Goal: Information Seeking & Learning: Learn about a topic

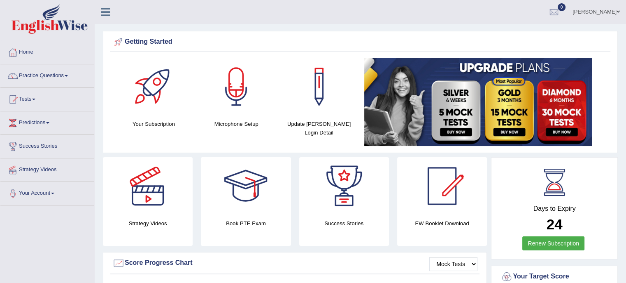
click at [65, 75] on link "Practice Questions" at bounding box center [47, 74] width 94 height 21
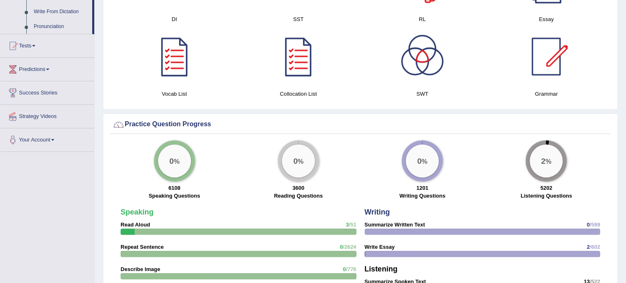
scroll to position [247, 0]
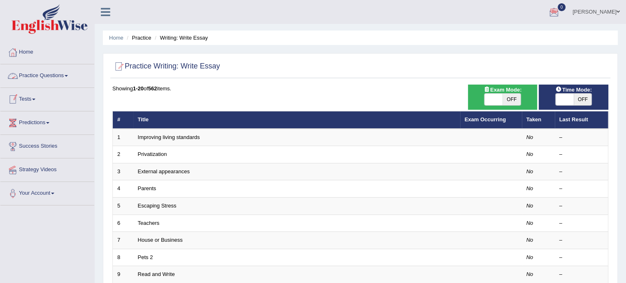
click at [69, 73] on link "Practice Questions" at bounding box center [47, 74] width 94 height 21
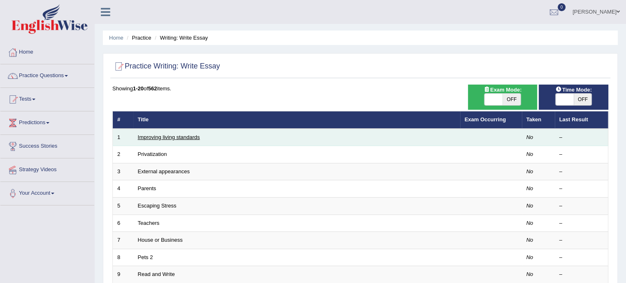
click at [181, 136] on link "Improving living standards" at bounding box center [169, 137] width 62 height 6
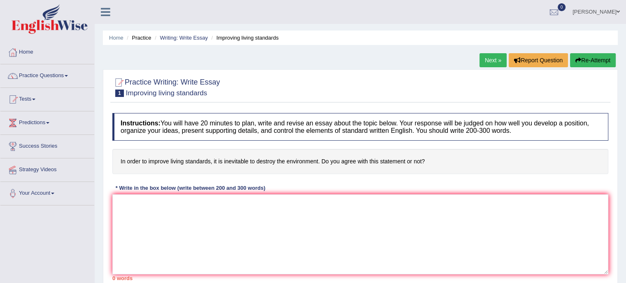
click at [187, 121] on h4 "Instructions: You will have 20 minutes to plan, write and revise an essay about…" at bounding box center [360, 127] width 496 height 28
click at [35, 76] on link "Practice Questions" at bounding box center [47, 74] width 94 height 21
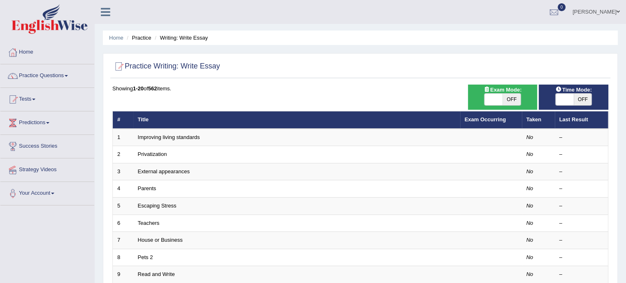
scroll to position [247, 0]
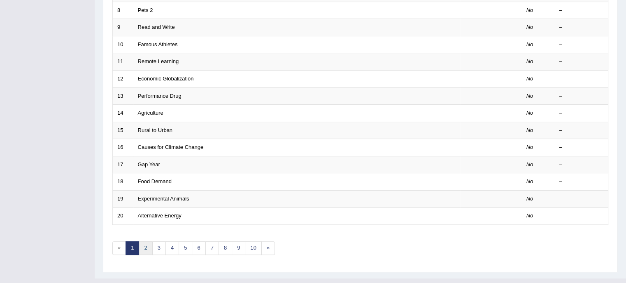
click at [142, 244] on link "2" at bounding box center [146, 248] width 14 height 14
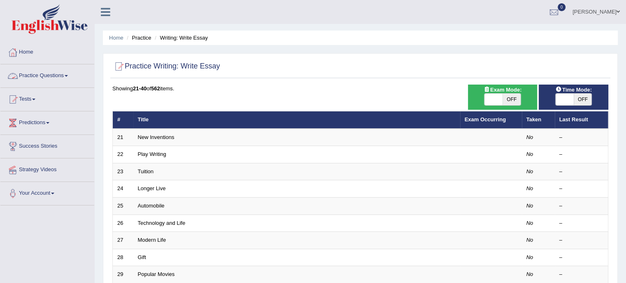
click at [58, 72] on link "Practice Questions" at bounding box center [47, 74] width 94 height 21
click at [560, 103] on span at bounding box center [565, 99] width 18 height 12
checkbox input "true"
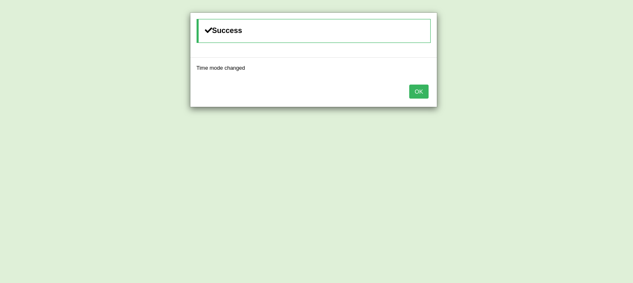
click at [420, 92] on button "OK" at bounding box center [418, 91] width 19 height 14
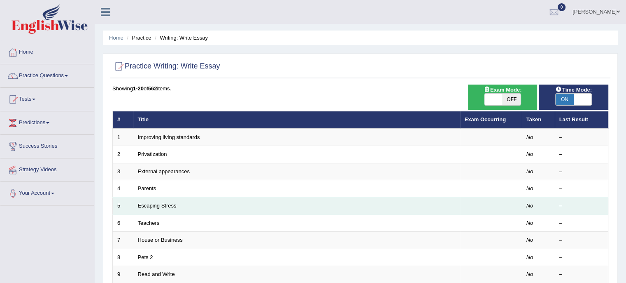
click at [156, 208] on td "Escaping Stress" at bounding box center [296, 205] width 327 height 17
click at [157, 204] on link "Escaping Stress" at bounding box center [157, 205] width 39 height 6
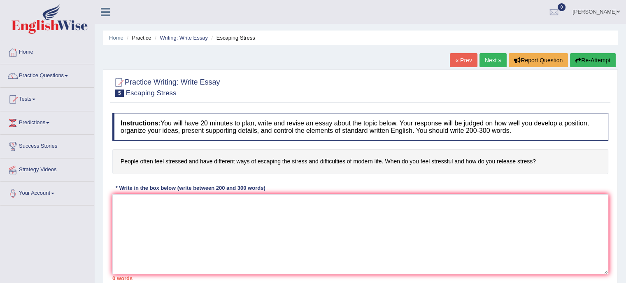
click at [499, 61] on link "Next »" at bounding box center [493, 60] width 27 height 14
click at [51, 73] on link "Practice Questions" at bounding box center [47, 74] width 94 height 21
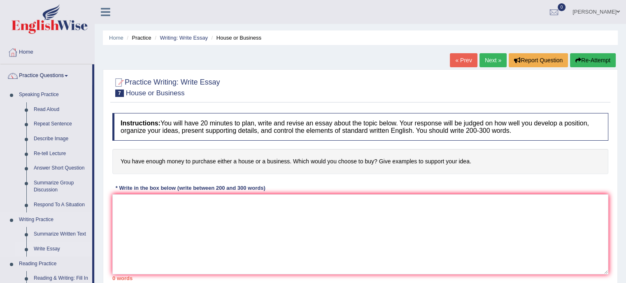
click at [49, 251] on link "Write Essay" at bounding box center [61, 248] width 62 height 15
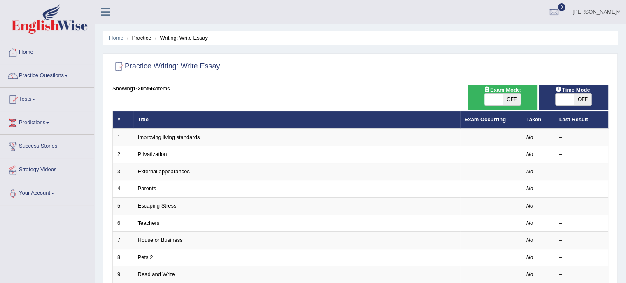
scroll to position [247, 0]
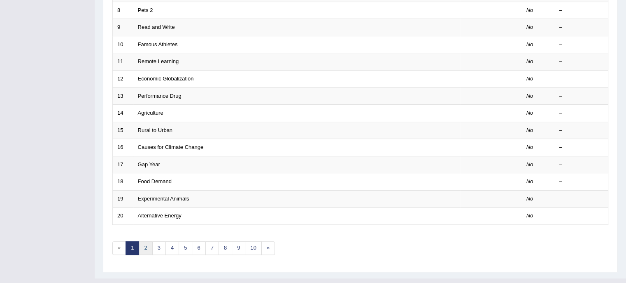
click at [144, 248] on link "2" at bounding box center [146, 248] width 14 height 14
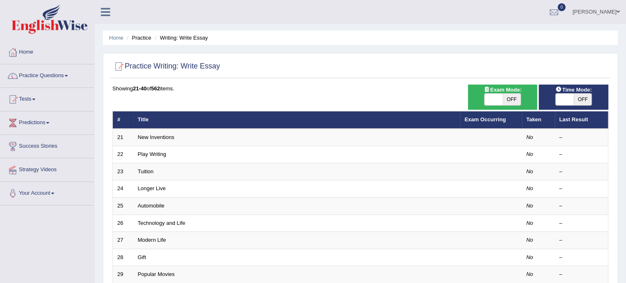
scroll to position [247, 0]
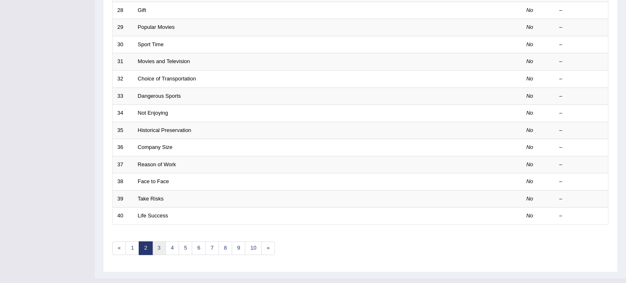
click at [161, 244] on link "3" at bounding box center [159, 248] width 14 height 14
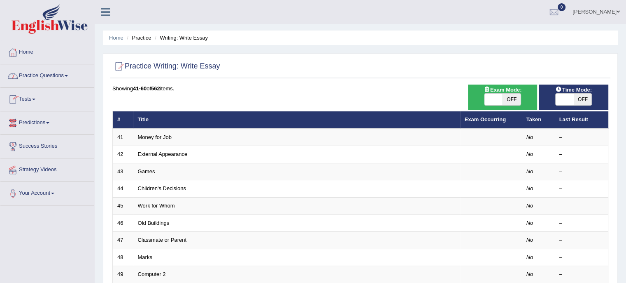
click at [38, 72] on link "Practice Questions" at bounding box center [47, 74] width 94 height 21
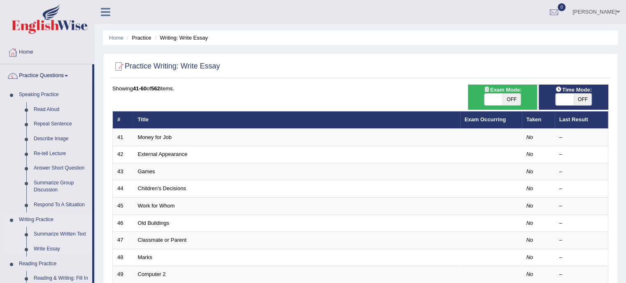
click at [58, 232] on link "Summarize Written Text" at bounding box center [61, 234] width 62 height 15
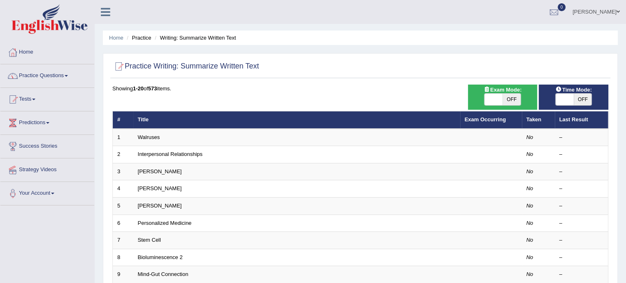
click at [49, 78] on link "Practice Questions" at bounding box center [47, 74] width 94 height 21
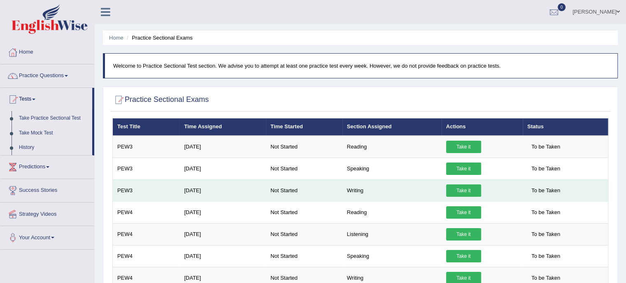
click at [437, 192] on td "Writing" at bounding box center [392, 190] width 99 height 22
click at [474, 192] on link "Take it" at bounding box center [463, 190] width 35 height 12
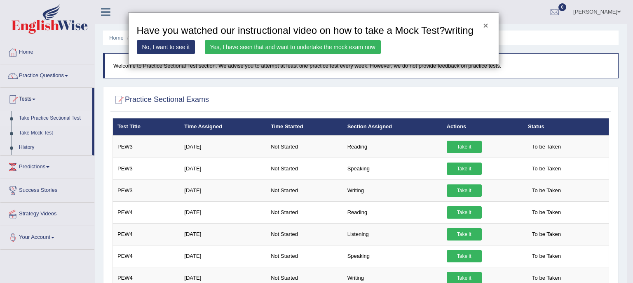
click at [484, 25] on button "×" at bounding box center [485, 25] width 5 height 9
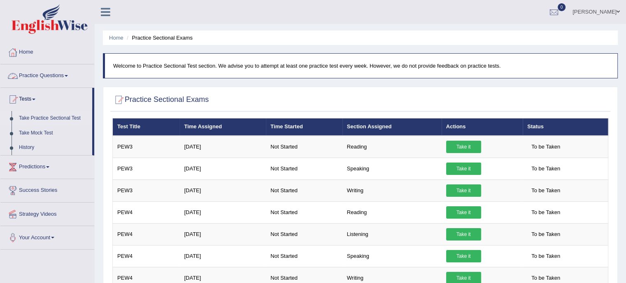
click at [38, 74] on link "Practice Questions" at bounding box center [47, 74] width 94 height 21
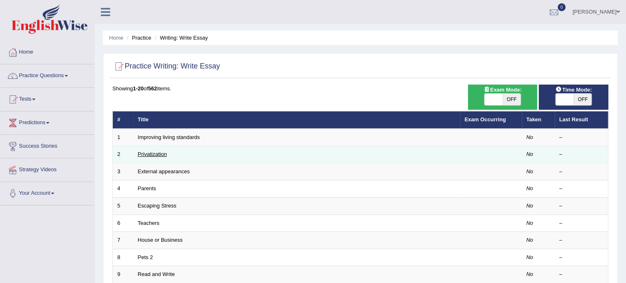
click at [157, 152] on link "Privatization" at bounding box center [152, 154] width 29 height 6
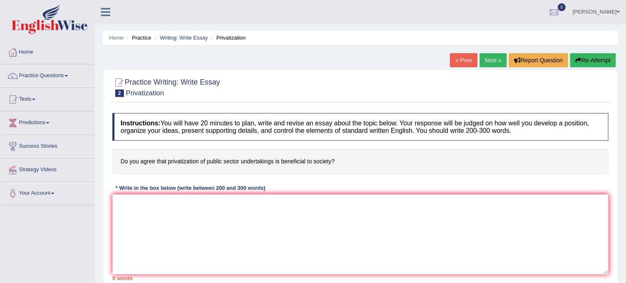
click at [489, 56] on link "Next »" at bounding box center [493, 60] width 27 height 14
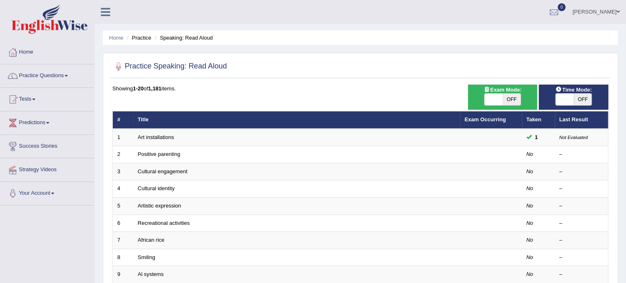
click at [44, 171] on link "Strategy Videos" at bounding box center [47, 168] width 94 height 21
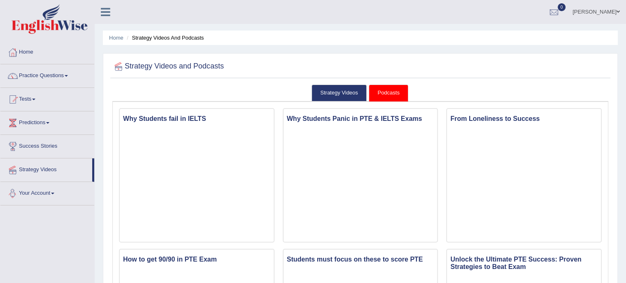
click at [53, 195] on link "Your Account" at bounding box center [47, 192] width 94 height 21
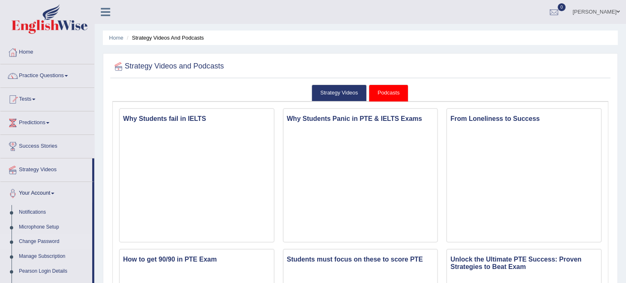
click at [55, 238] on link "Change Password" at bounding box center [53, 241] width 77 height 15
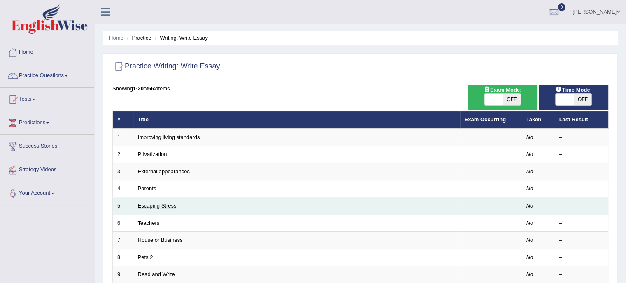
click at [170, 205] on link "Escaping Stress" at bounding box center [157, 205] width 39 height 6
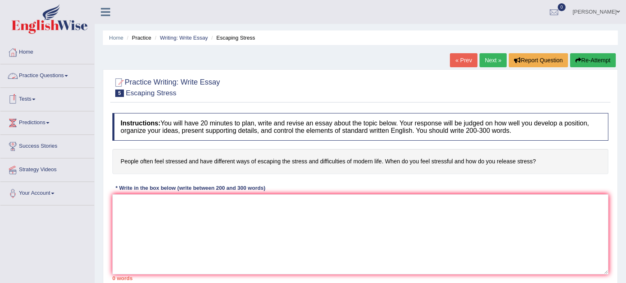
click at [65, 74] on link "Practice Questions" at bounding box center [47, 74] width 94 height 21
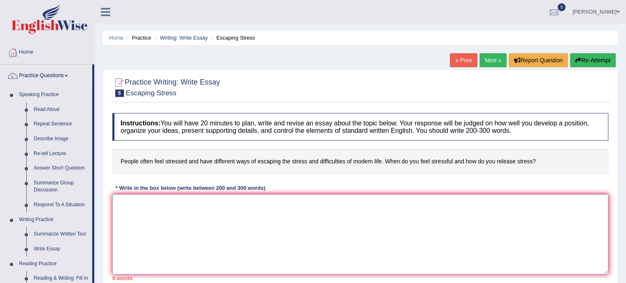
click at [183, 211] on textarea at bounding box center [360, 234] width 496 height 80
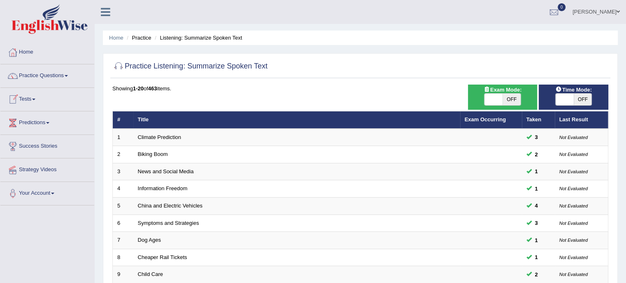
click at [35, 94] on link "Tests" at bounding box center [47, 98] width 94 height 21
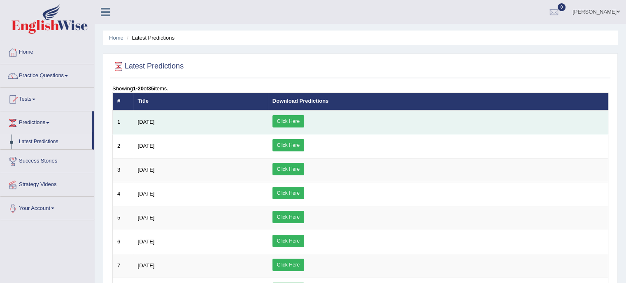
click at [304, 116] on link "Click Here" at bounding box center [289, 121] width 32 height 12
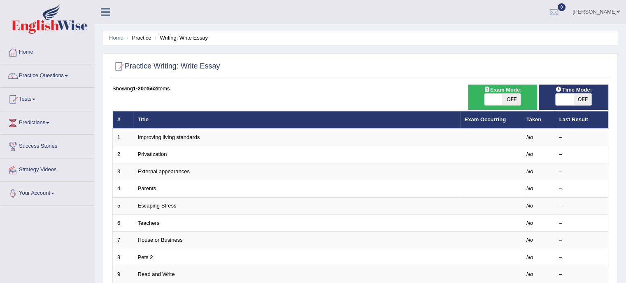
scroll to position [247, 0]
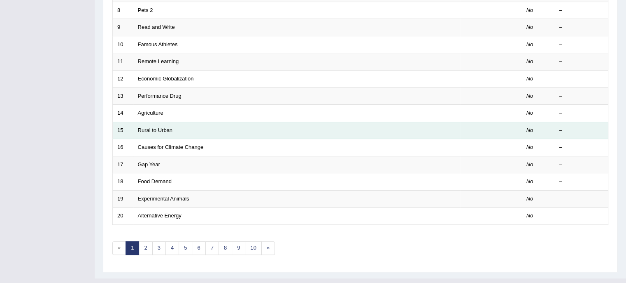
click at [495, 131] on td at bounding box center [491, 129] width 62 height 17
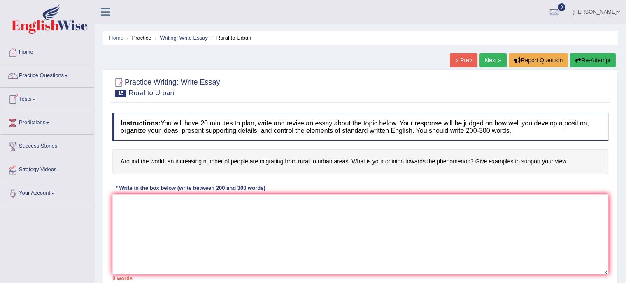
click at [33, 98] on link "Tests" at bounding box center [47, 98] width 94 height 21
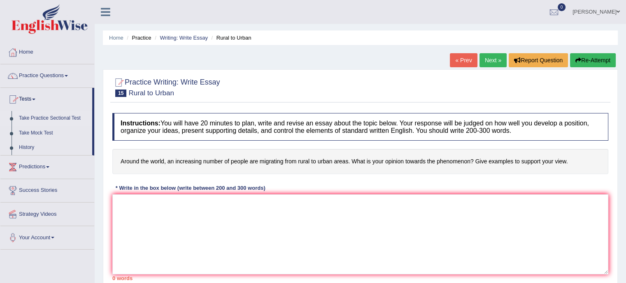
click at [58, 119] on link "Take Practice Sectional Test" at bounding box center [53, 118] width 77 height 15
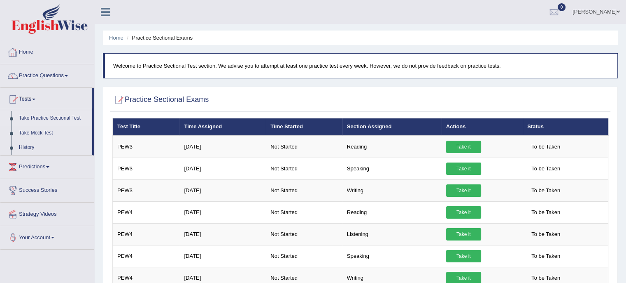
click at [31, 50] on link "Home" at bounding box center [47, 51] width 94 height 21
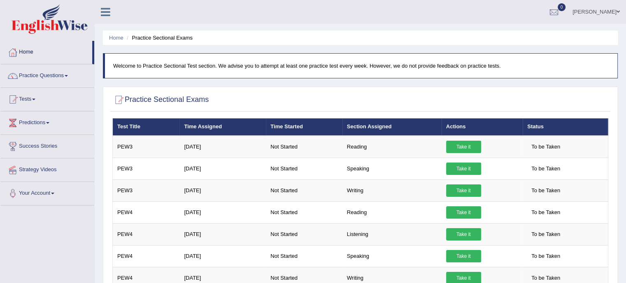
click at [33, 190] on link "Your Account" at bounding box center [47, 192] width 94 height 21
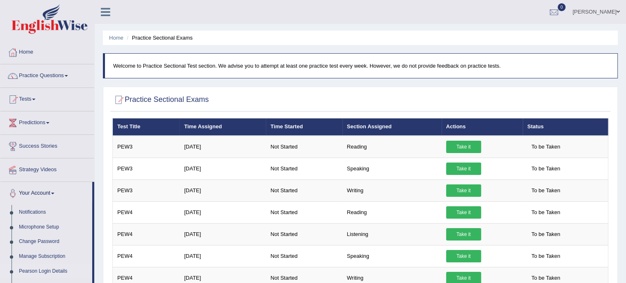
click at [55, 269] on link "Pearson Login Details" at bounding box center [53, 271] width 77 height 15
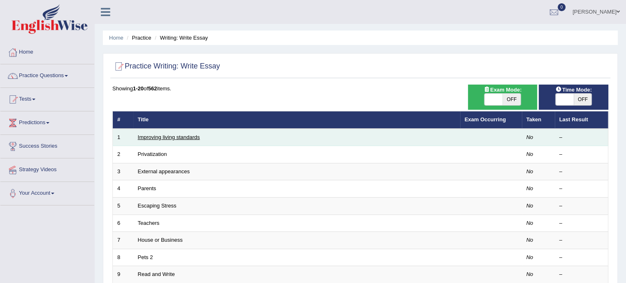
click at [175, 139] on link "Improving living standards" at bounding box center [169, 137] width 62 height 6
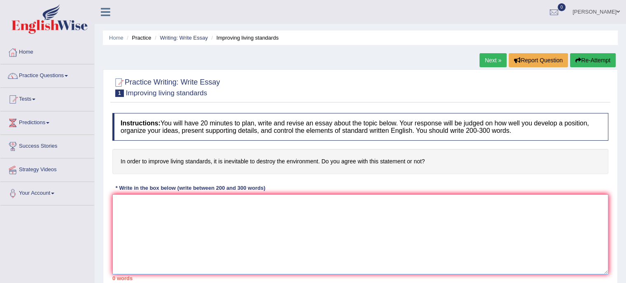
click at [153, 201] on textarea at bounding box center [360, 234] width 496 height 80
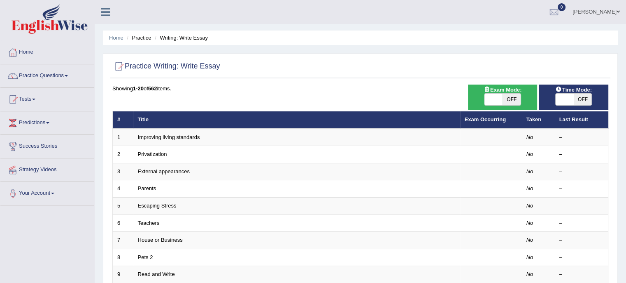
scroll to position [247, 0]
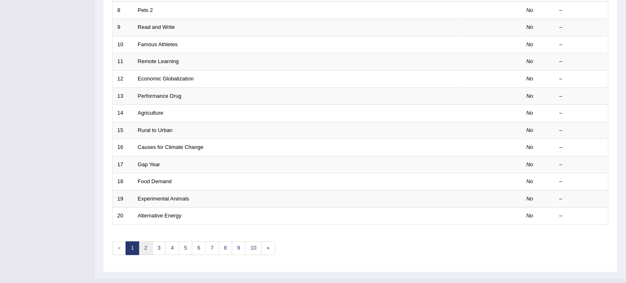
click at [147, 246] on link "2" at bounding box center [146, 248] width 14 height 14
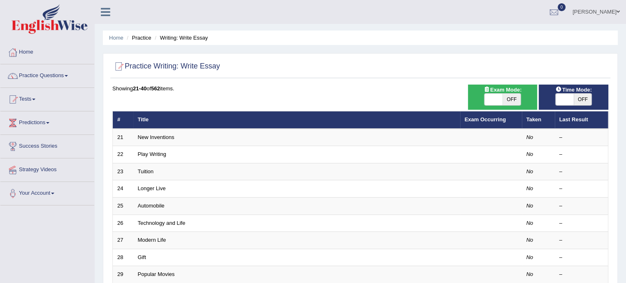
scroll to position [247, 0]
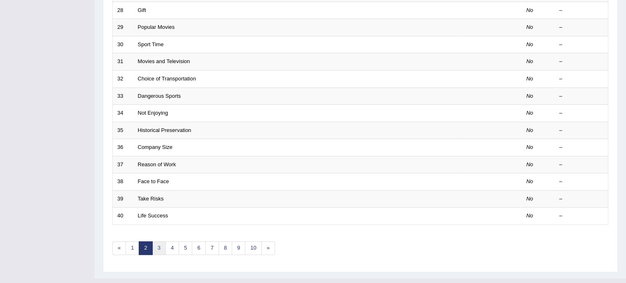
click at [158, 246] on link "3" at bounding box center [159, 248] width 14 height 14
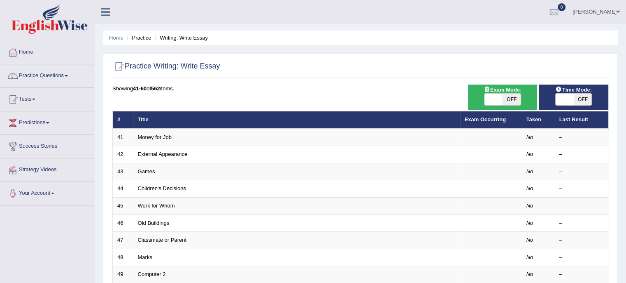
scroll to position [247, 0]
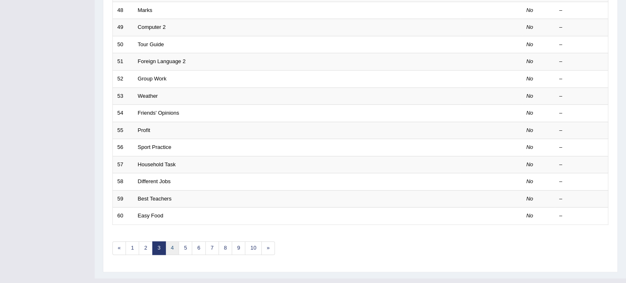
click at [174, 247] on link "4" at bounding box center [173, 248] width 14 height 14
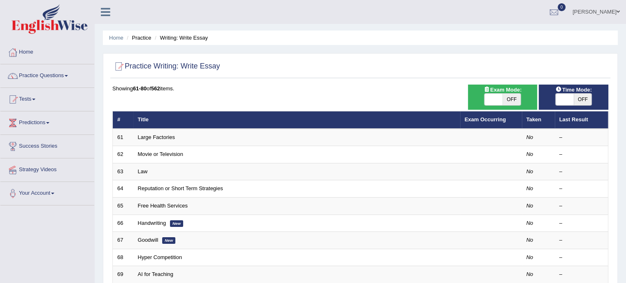
scroll to position [247, 0]
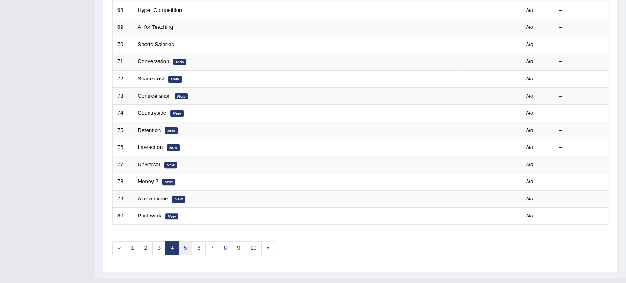
click at [184, 249] on link "5" at bounding box center [186, 248] width 14 height 14
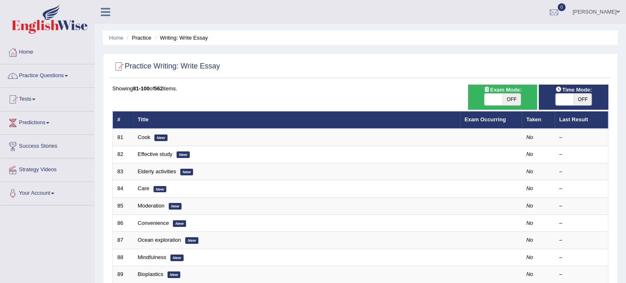
scroll to position [247, 0]
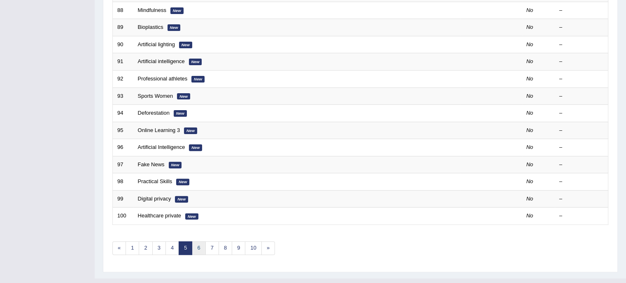
click at [199, 242] on link "6" at bounding box center [199, 248] width 14 height 14
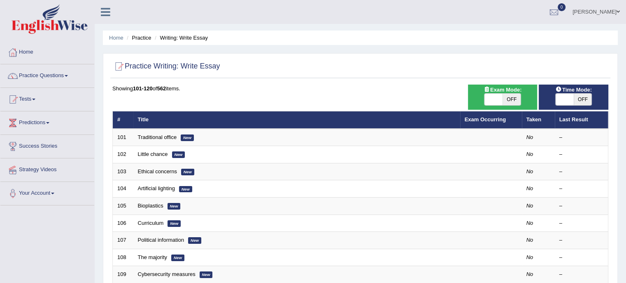
scroll to position [247, 0]
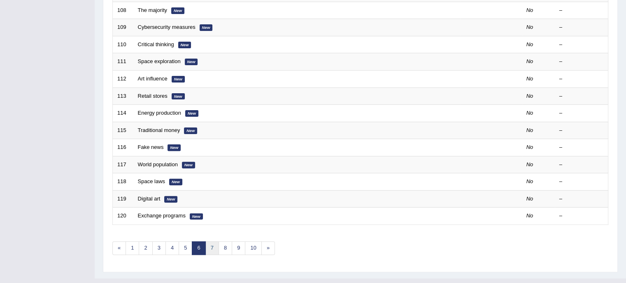
click at [211, 246] on link "7" at bounding box center [213, 248] width 14 height 14
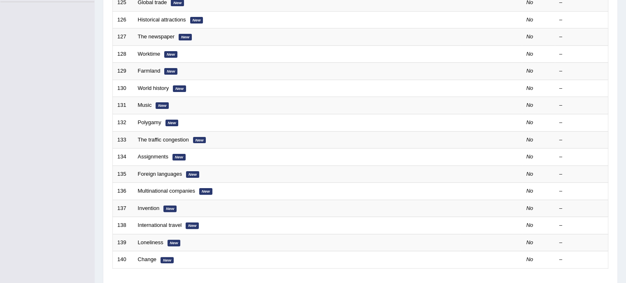
scroll to position [260, 0]
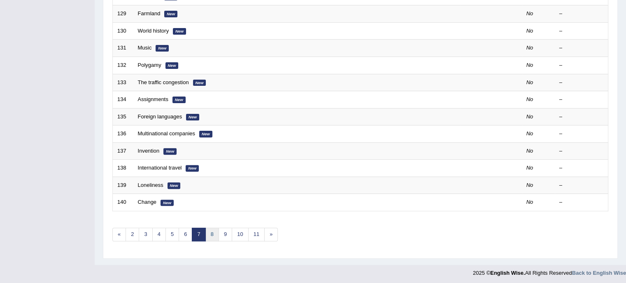
click at [209, 232] on link "8" at bounding box center [213, 234] width 14 height 14
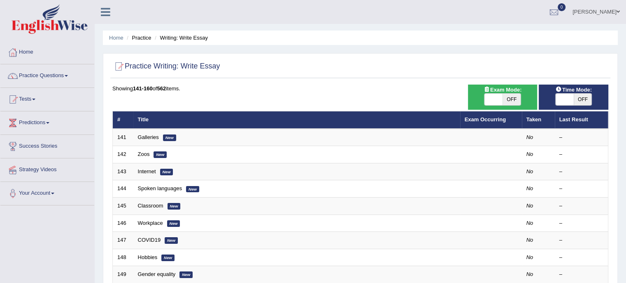
scroll to position [247, 0]
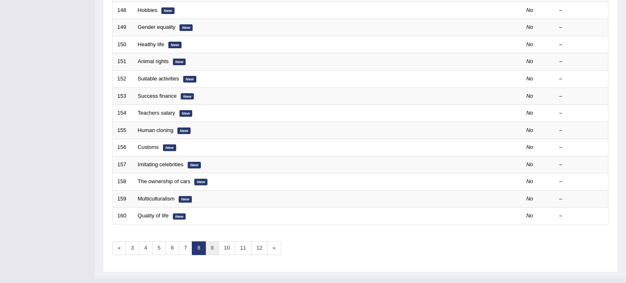
click at [213, 246] on link "9" at bounding box center [213, 248] width 14 height 14
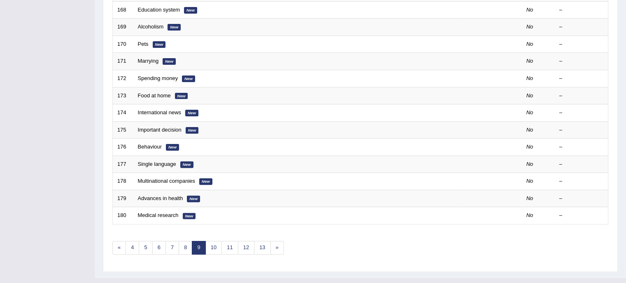
scroll to position [260, 0]
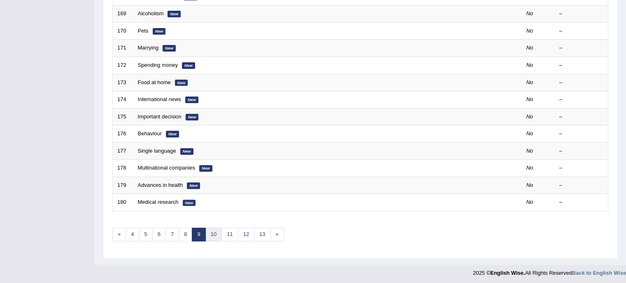
click at [213, 232] on link "10" at bounding box center [214, 234] width 16 height 14
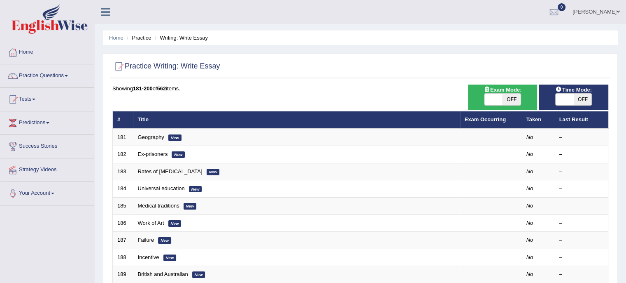
scroll to position [247, 0]
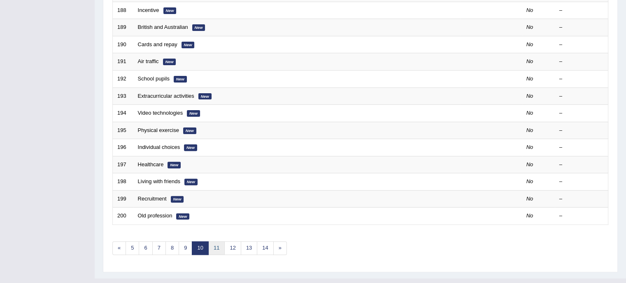
click at [217, 249] on link "11" at bounding box center [216, 248] width 16 height 14
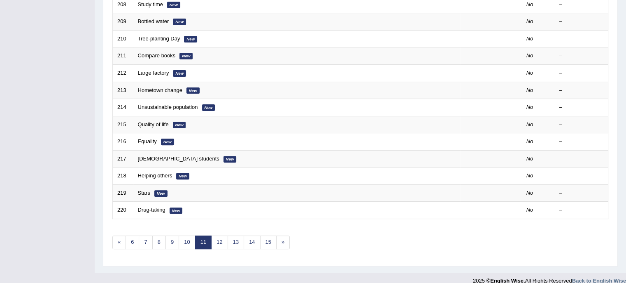
scroll to position [260, 0]
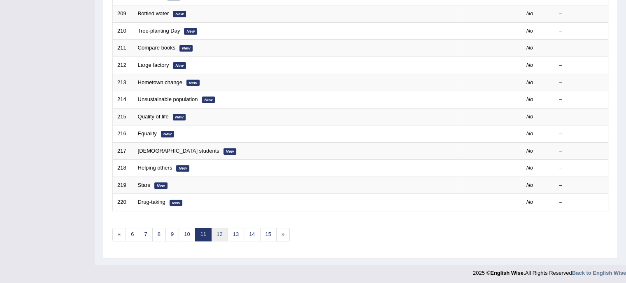
click at [213, 235] on link "12" at bounding box center [219, 234] width 16 height 14
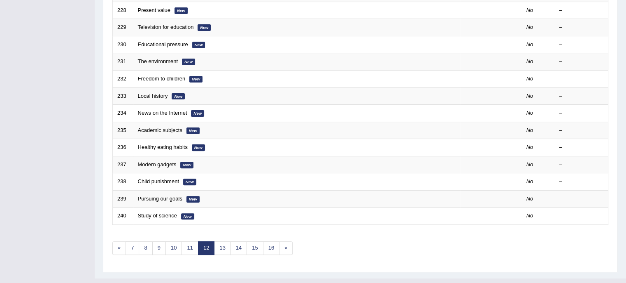
scroll to position [260, 0]
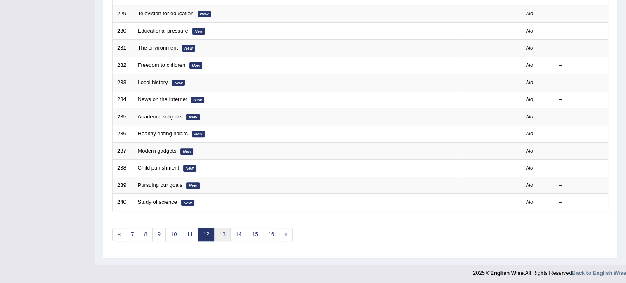
click at [222, 233] on link "13" at bounding box center [222, 234] width 16 height 14
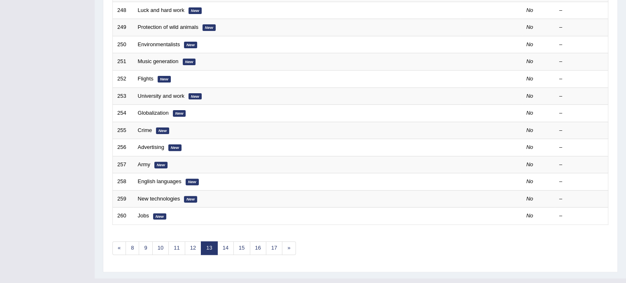
scroll to position [260, 0]
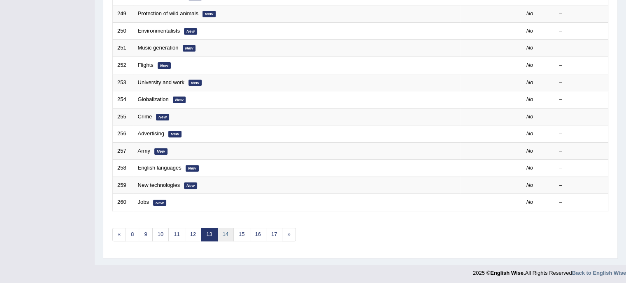
click at [222, 229] on link "14" at bounding box center [225, 234] width 16 height 14
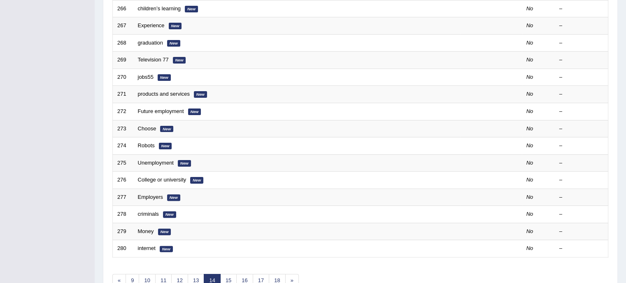
scroll to position [260, 0]
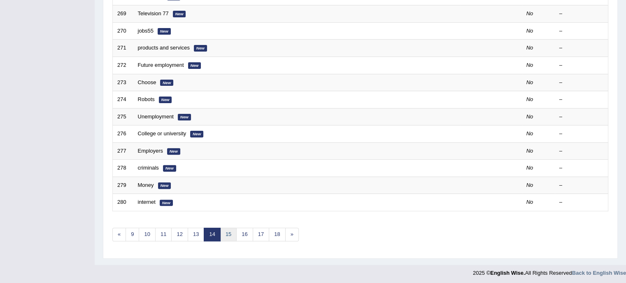
click at [229, 234] on link "15" at bounding box center [228, 234] width 16 height 14
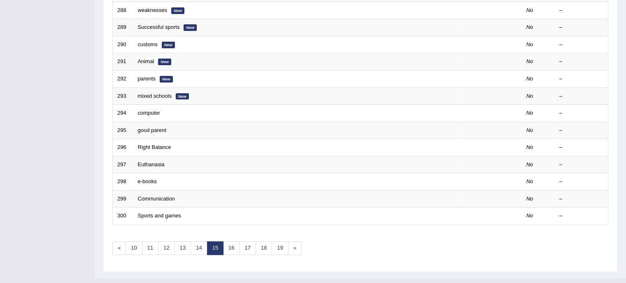
scroll to position [260, 0]
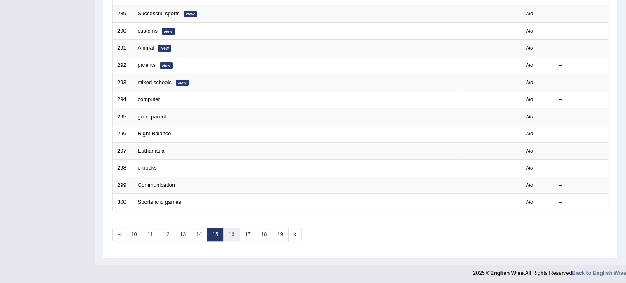
click at [235, 233] on link "16" at bounding box center [231, 234] width 16 height 14
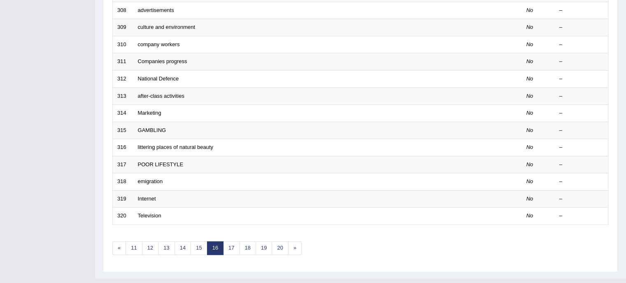
scroll to position [260, 0]
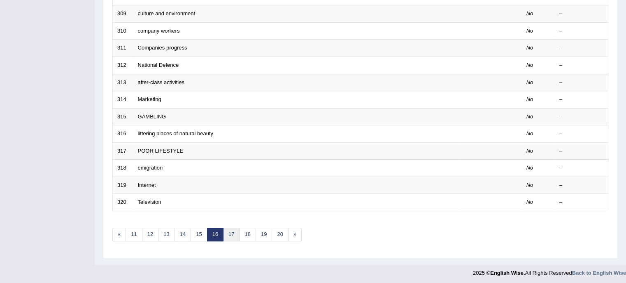
click at [234, 233] on link "17" at bounding box center [231, 234] width 16 height 14
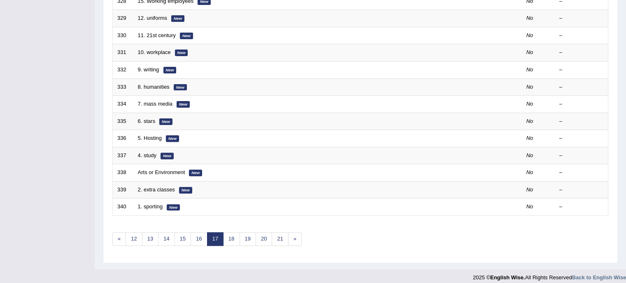
scroll to position [260, 0]
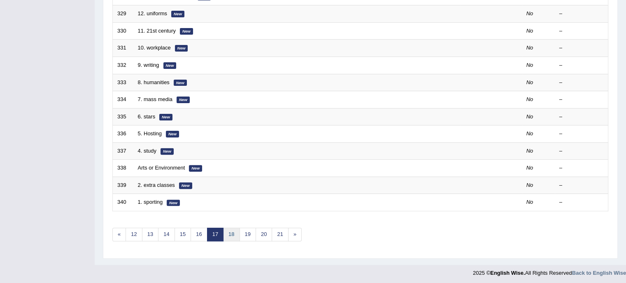
click at [229, 228] on link "18" at bounding box center [231, 234] width 16 height 14
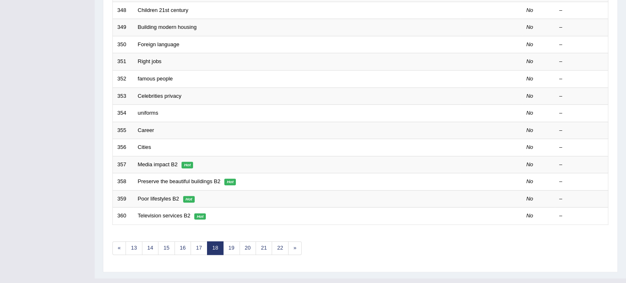
scroll to position [260, 0]
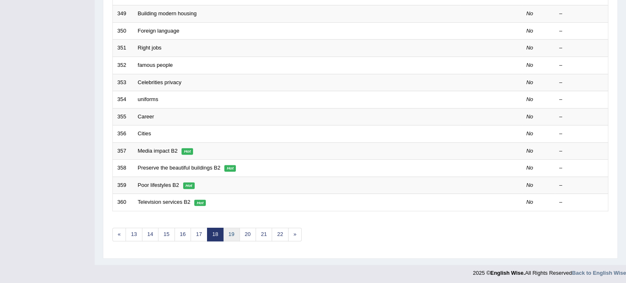
click at [231, 232] on link "19" at bounding box center [231, 234] width 16 height 14
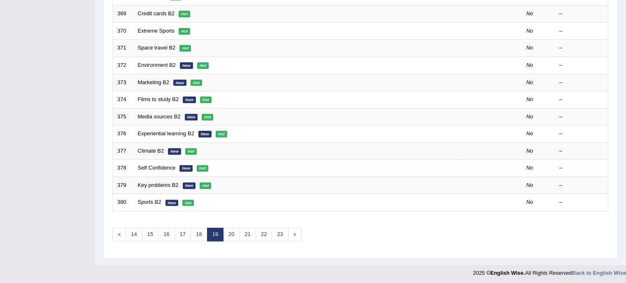
scroll to position [260, 0]
click at [229, 233] on link "20" at bounding box center [231, 234] width 16 height 14
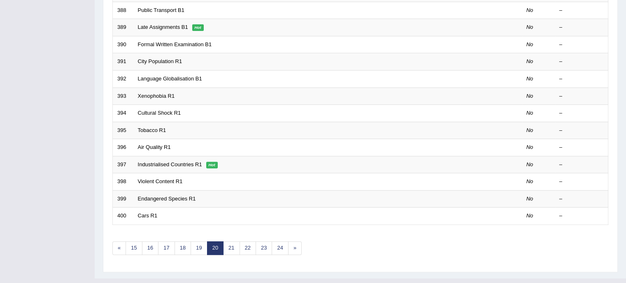
scroll to position [260, 0]
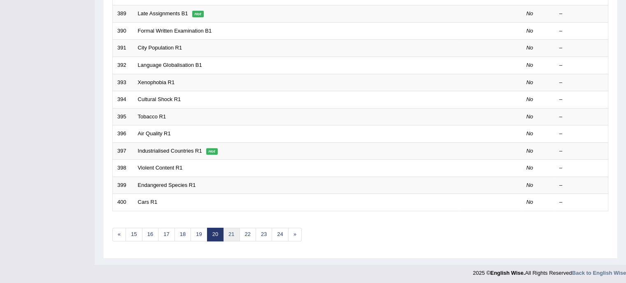
click at [230, 232] on link "21" at bounding box center [231, 234] width 16 height 14
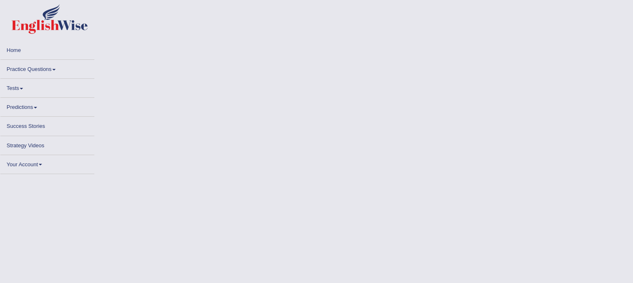
click at [230, 232] on body "Toggle navigation Home Practice Questions Speaking Practice Read Aloud Repeat S…" at bounding box center [316, 141] width 633 height 283
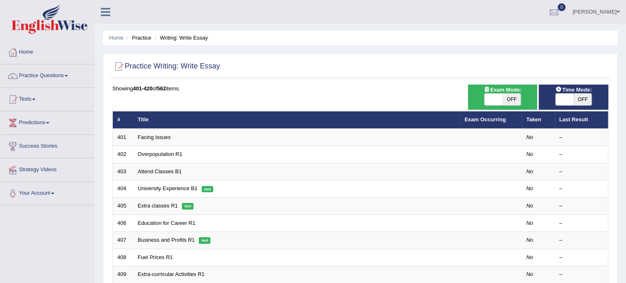
scroll to position [247, 0]
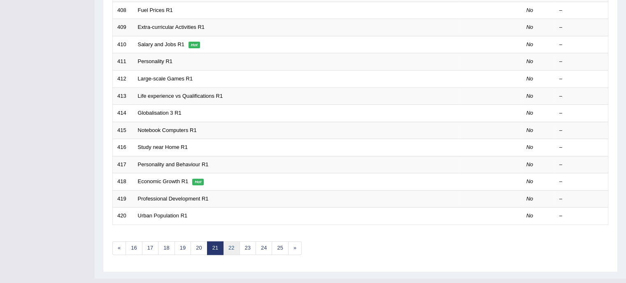
click at [234, 248] on link "22" at bounding box center [231, 248] width 16 height 14
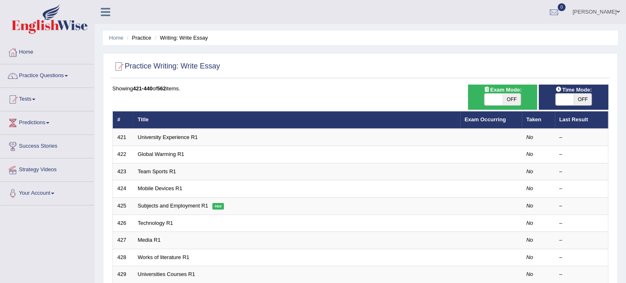
scroll to position [247, 0]
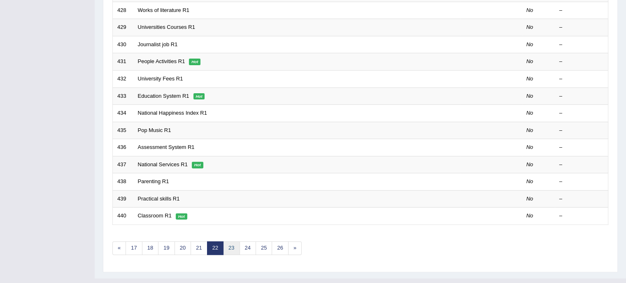
click at [232, 247] on link "23" at bounding box center [231, 248] width 16 height 14
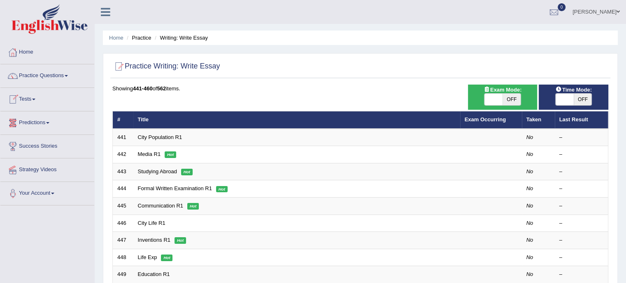
click at [26, 53] on link "Home" at bounding box center [47, 51] width 94 height 21
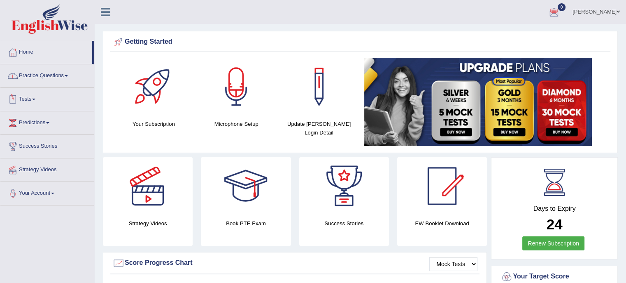
click at [46, 77] on link "Practice Questions" at bounding box center [47, 74] width 94 height 21
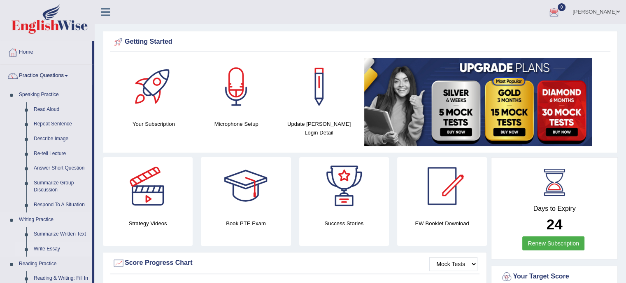
click at [49, 246] on link "Write Essay" at bounding box center [61, 248] width 62 height 15
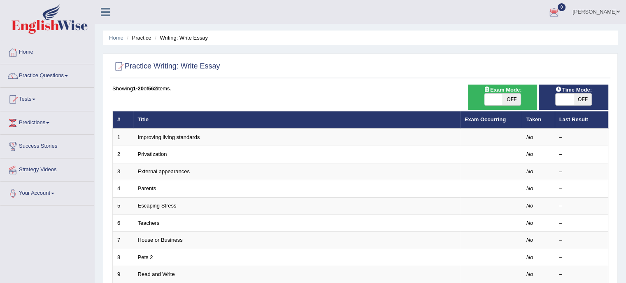
click at [584, 15] on link "[PERSON_NAME]" at bounding box center [597, 10] width 60 height 21
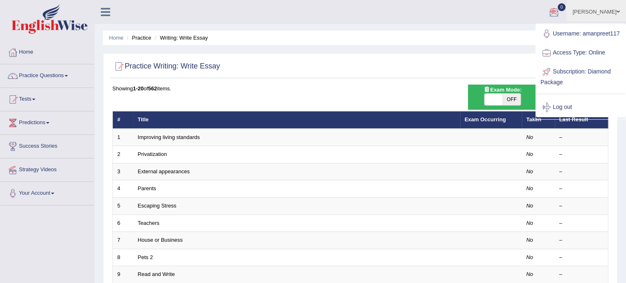
click at [559, 10] on div at bounding box center [554, 12] width 12 height 12
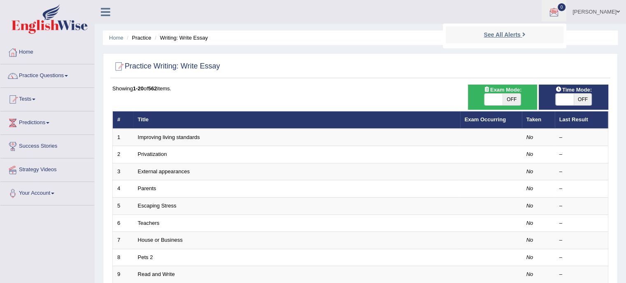
click at [521, 33] on strong "See All Alerts" at bounding box center [502, 34] width 37 height 7
click at [524, 33] on ul "Home Practice Writing: Write Essay" at bounding box center [360, 37] width 515 height 14
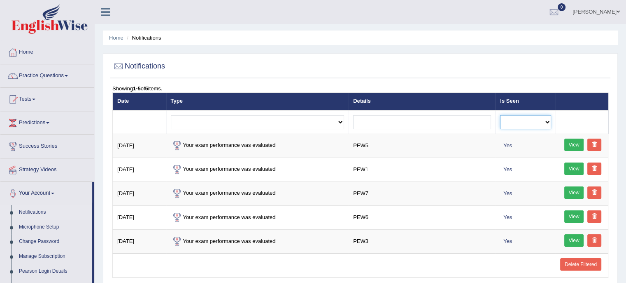
click at [547, 121] on select "No Yes" at bounding box center [525, 122] width 51 height 14
select select "1"
click at [500, 115] on select "No Yes" at bounding box center [525, 122] width 51 height 14
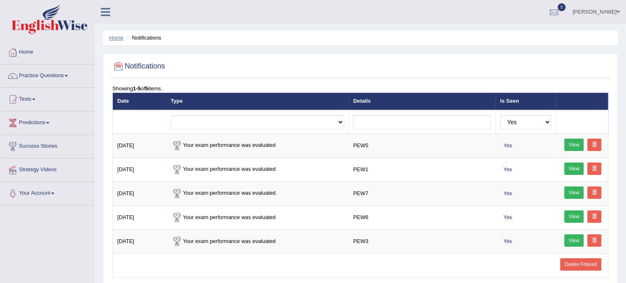
click at [117, 38] on link "Home" at bounding box center [116, 38] width 14 height 6
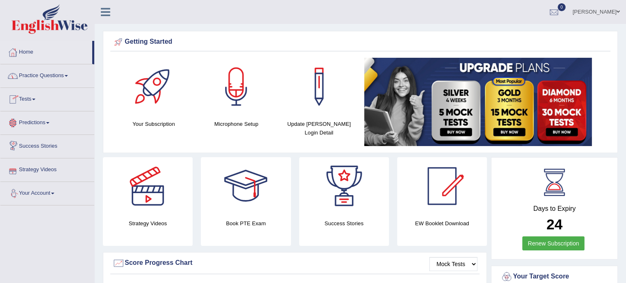
click at [53, 190] on link "Your Account" at bounding box center [47, 192] width 94 height 21
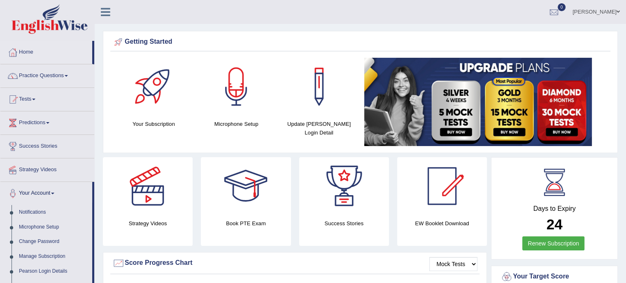
click at [606, 9] on link "[PERSON_NAME]" at bounding box center [597, 10] width 60 height 21
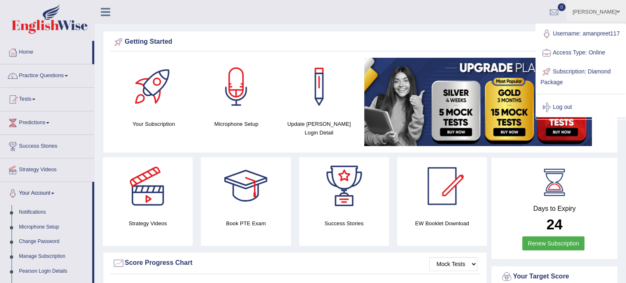
click at [434, 33] on div "Getting Started Your Subscription Microphone Setup Update Pearson Login Detail ×" at bounding box center [360, 92] width 515 height 122
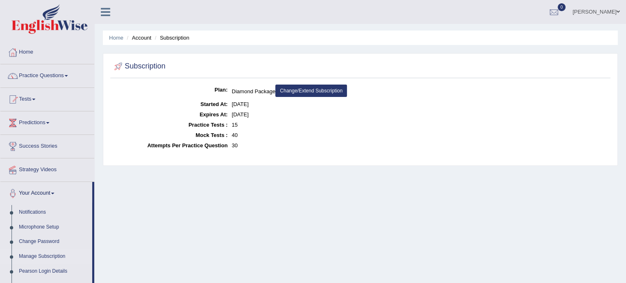
click at [63, 74] on link "Practice Questions" at bounding box center [47, 74] width 94 height 21
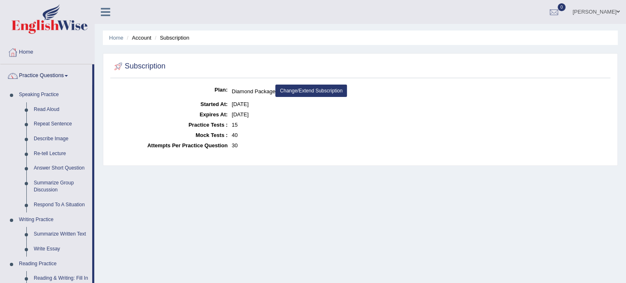
click at [585, 10] on link "[PERSON_NAME]" at bounding box center [597, 10] width 60 height 21
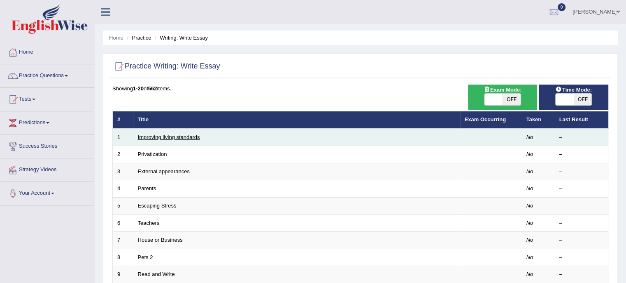
click at [194, 137] on link "Improving living standards" at bounding box center [169, 137] width 62 height 6
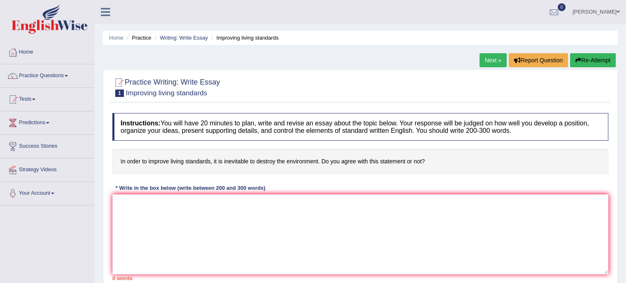
click at [65, 76] on link "Practice Questions" at bounding box center [47, 74] width 94 height 21
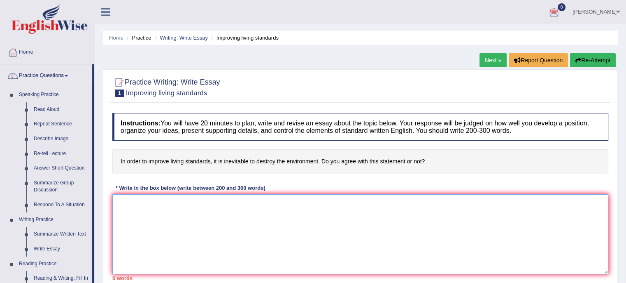
click at [277, 199] on textarea at bounding box center [360, 234] width 496 height 80
